Goal: Information Seeking & Learning: Learn about a topic

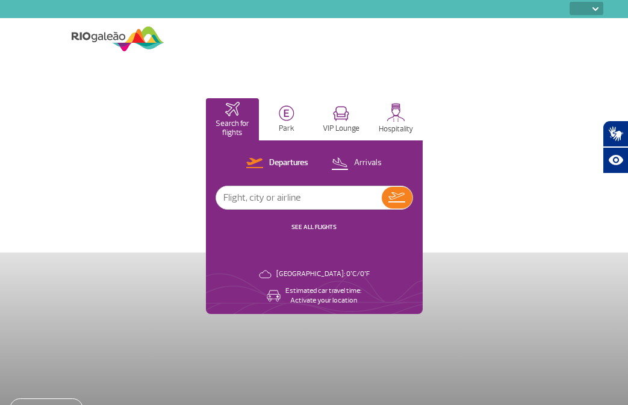
select select
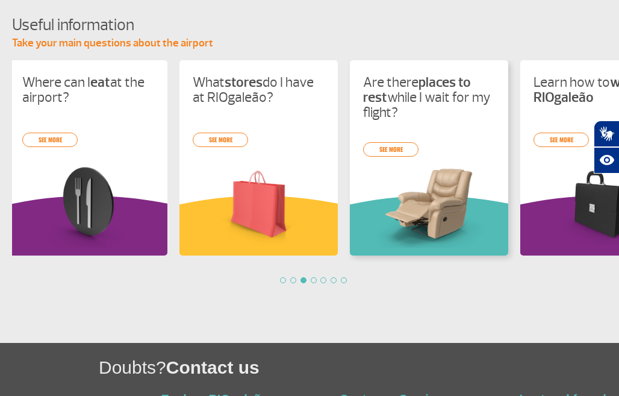
scroll to position [0, 341]
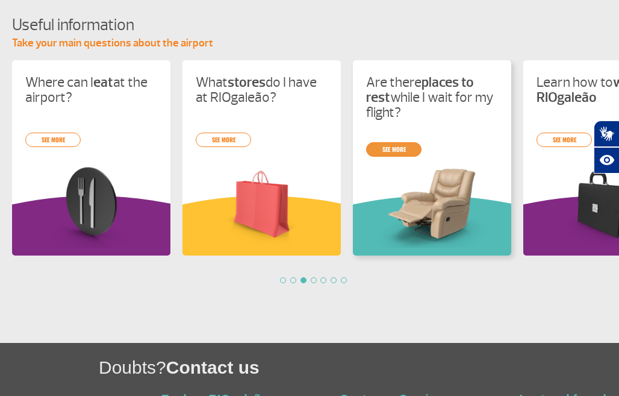
click at [413, 150] on div "I had a problem with my luggage see more What can and cannot I bring in my lugg…" at bounding box center [309, 171] width 619 height 223
click at [392, 146] on link "see more" at bounding box center [393, 149] width 55 height 14
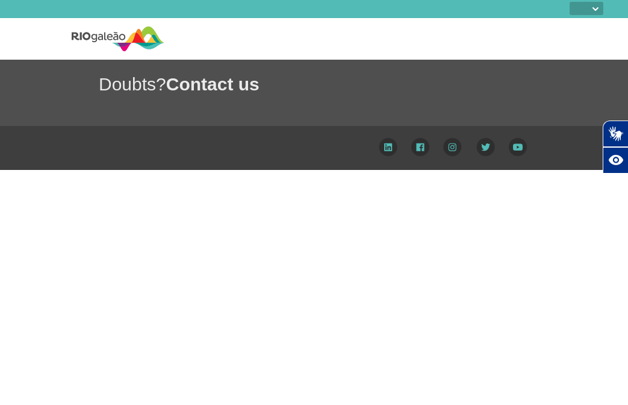
select select
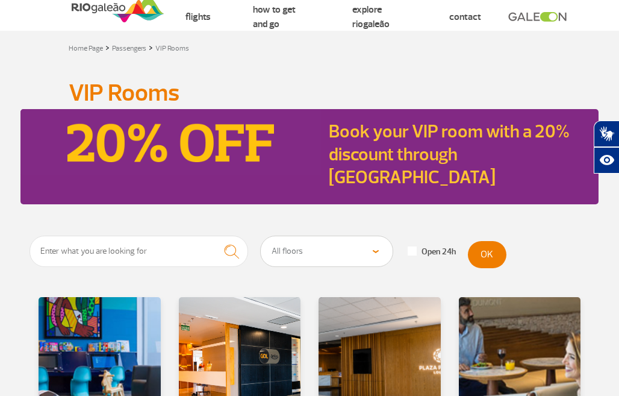
scroll to position [28, 0]
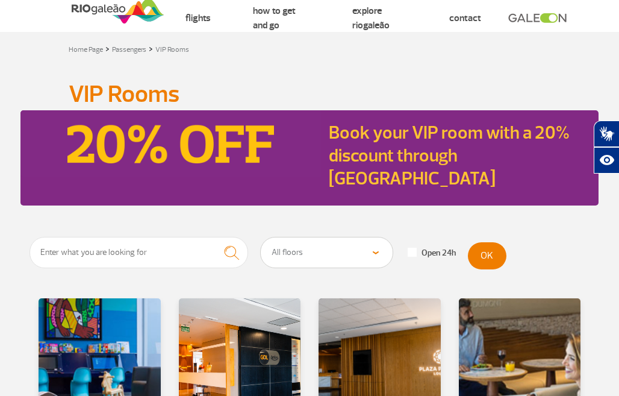
click at [436, 248] on label "Open 24h" at bounding box center [432, 253] width 48 height 11
checkbox input "true"
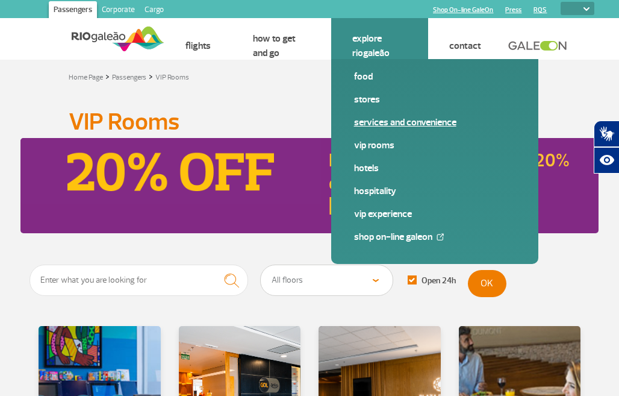
click at [383, 129] on span "Services and Convenience" at bounding box center [434, 127] width 161 height 23
click at [399, 120] on link "Services and Convenience" at bounding box center [434, 122] width 161 height 13
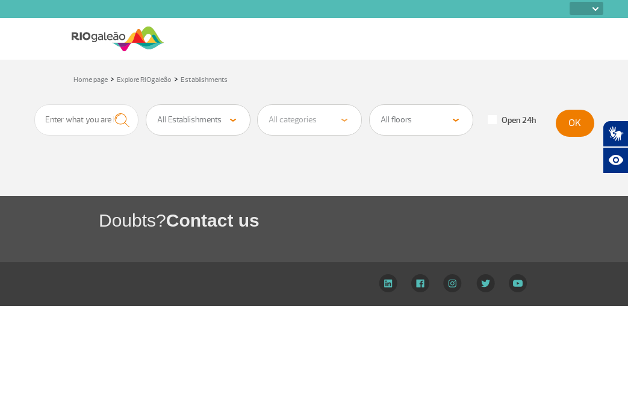
select select
